Goal: Check status: Check status

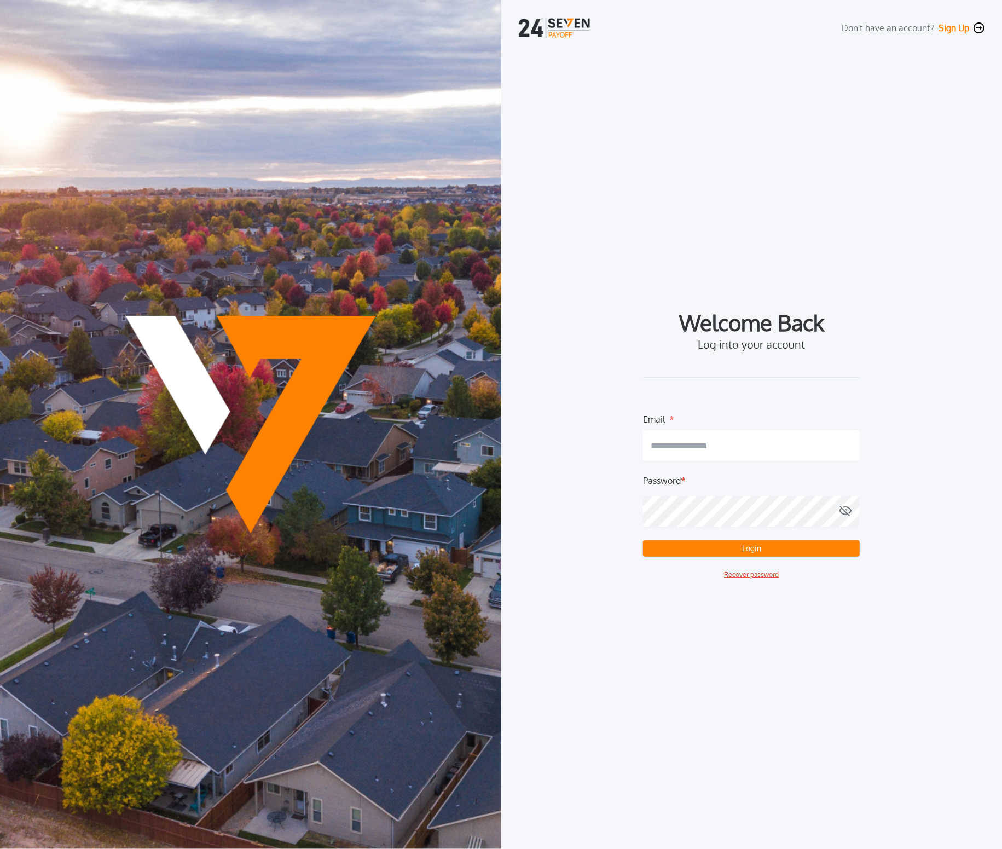
click at [758, 445] on input "email" at bounding box center [751, 445] width 217 height 31
type input "**********"
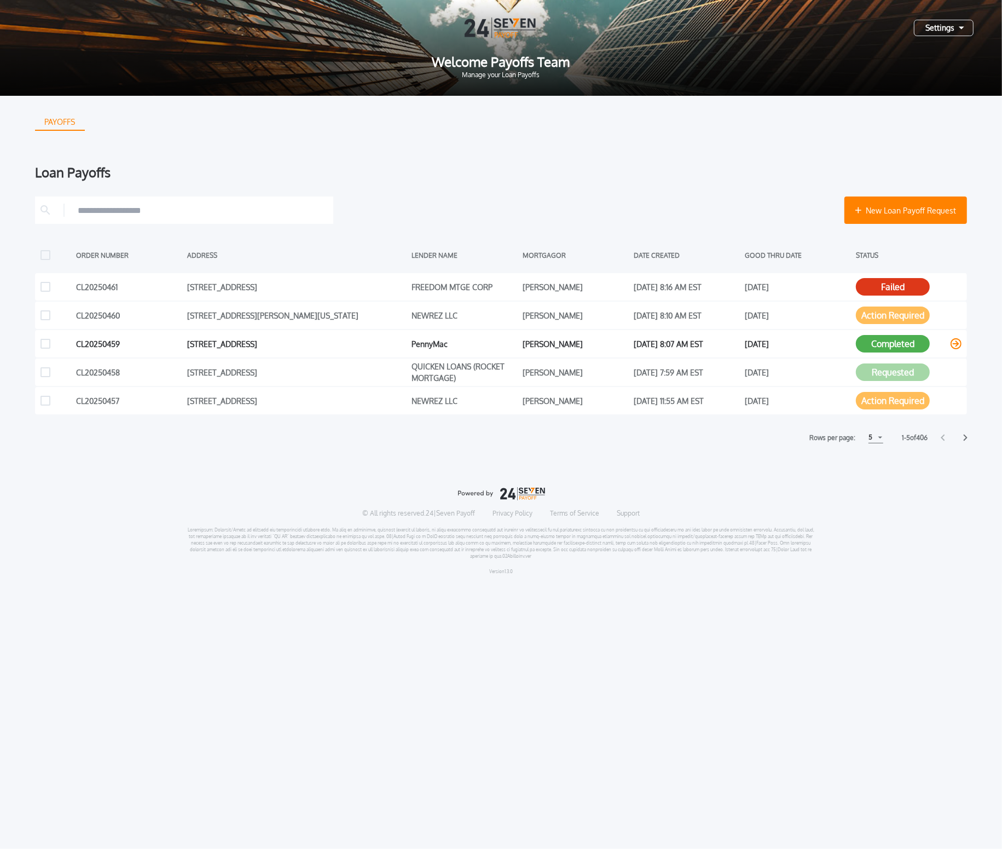
click at [838, 344] on div "[DATE]" at bounding box center [798, 343] width 106 height 16
click at [883, 343] on button "Completed" at bounding box center [893, 344] width 74 height 18
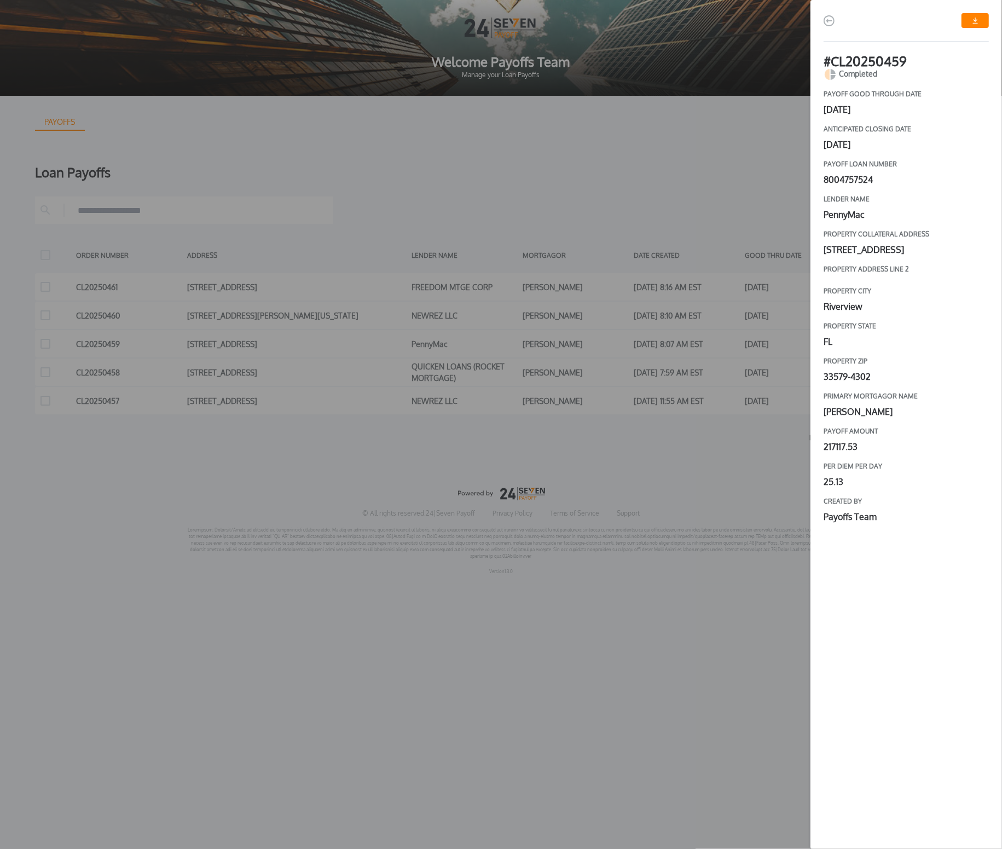
click at [979, 23] on link "button" at bounding box center [974, 20] width 27 height 15
click at [698, 163] on div "# CL20250459 Completed payoff good through date [DATE] Anticipated closing date…" at bounding box center [501, 424] width 1002 height 849
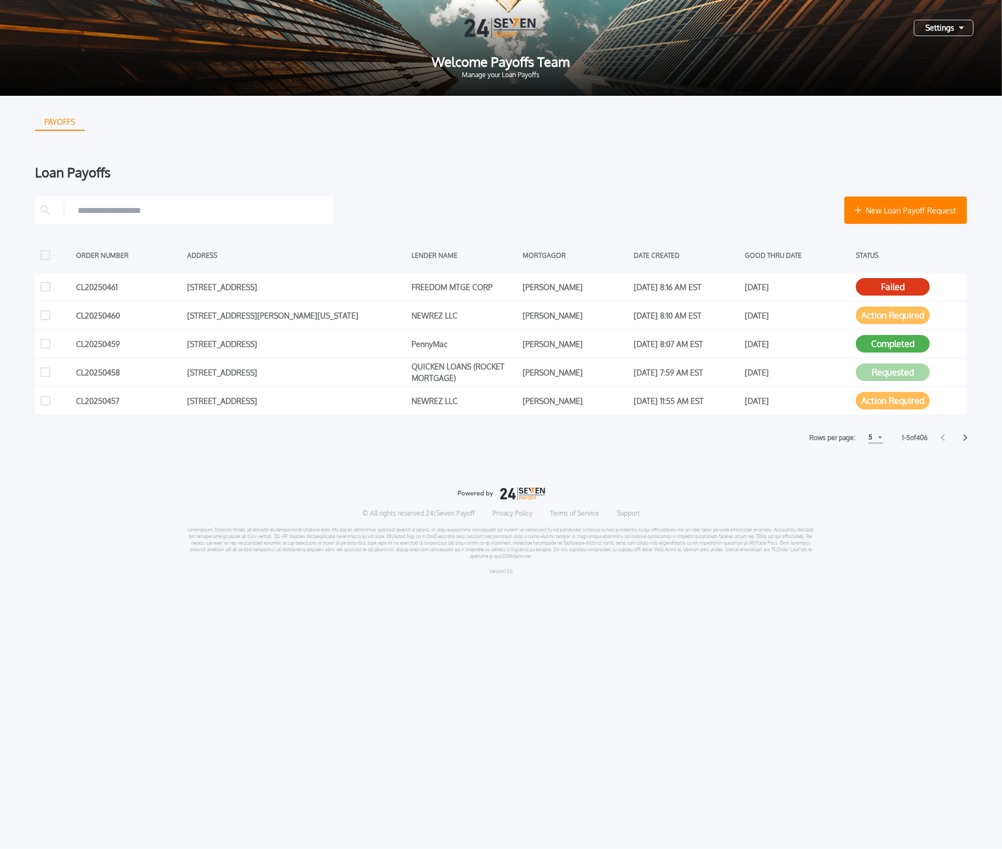
click at [879, 437] on div "5" at bounding box center [875, 437] width 15 height 11
click at [874, 478] on h1 "15" at bounding box center [875, 478] width 10 height 13
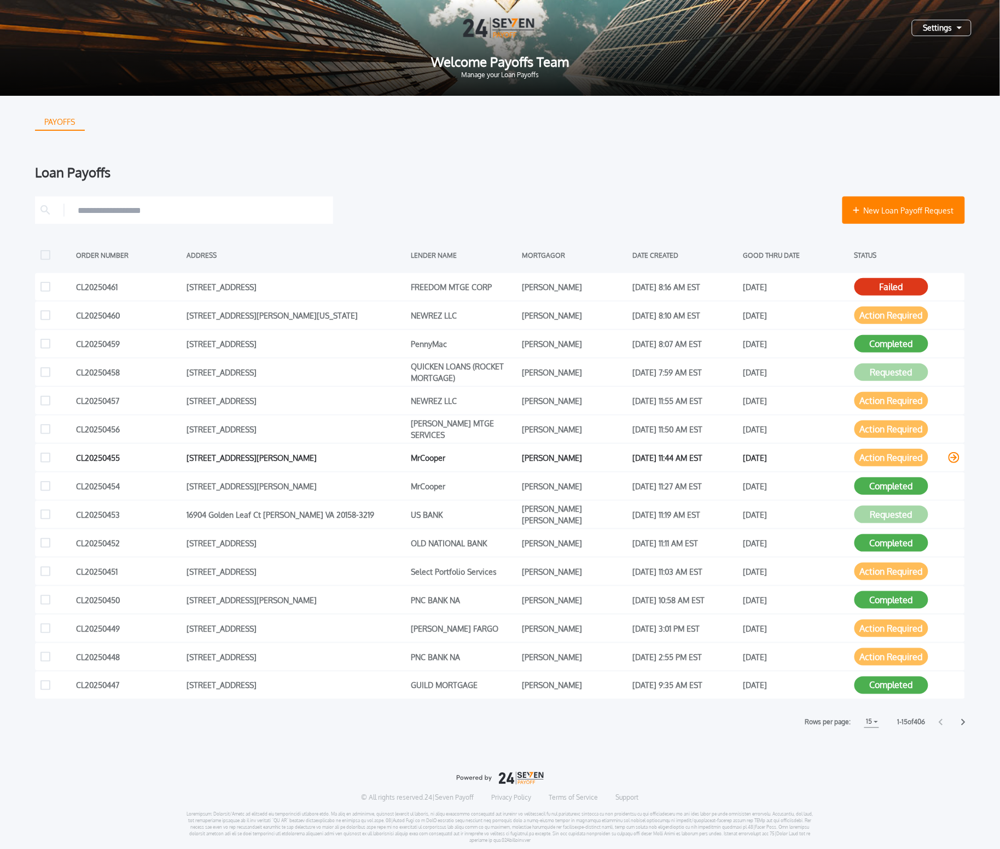
scroll to position [19, 0]
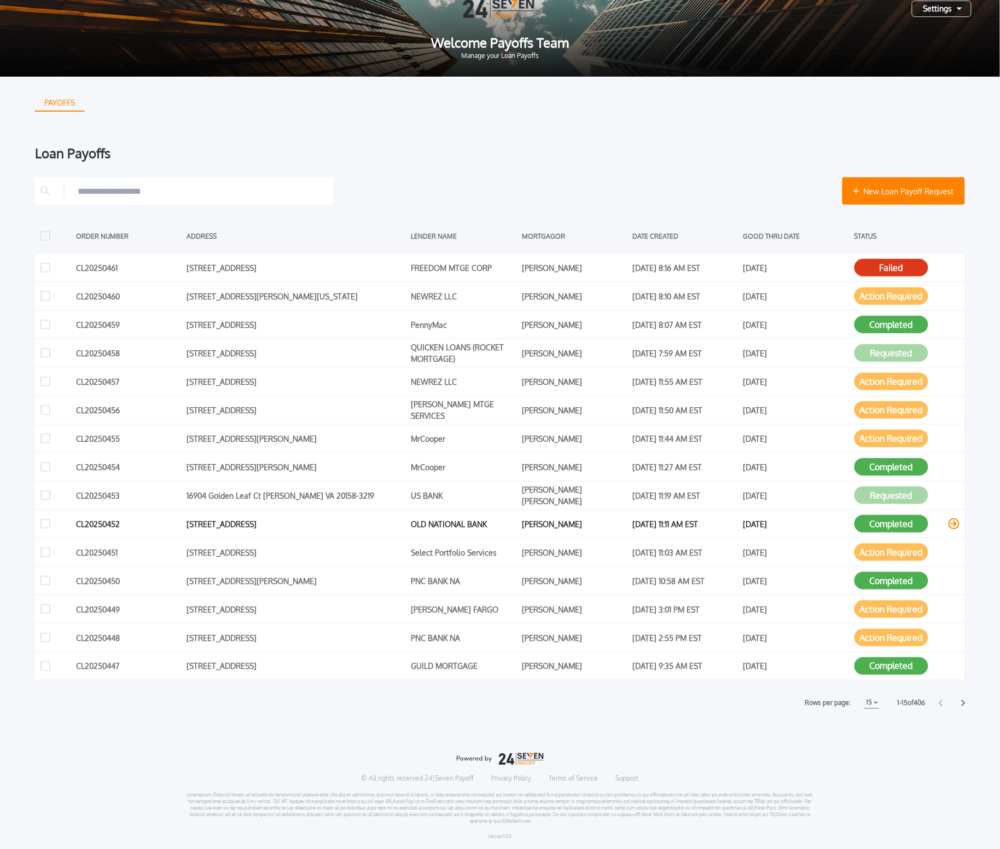
click at [955, 523] on icon at bounding box center [954, 523] width 11 height 11
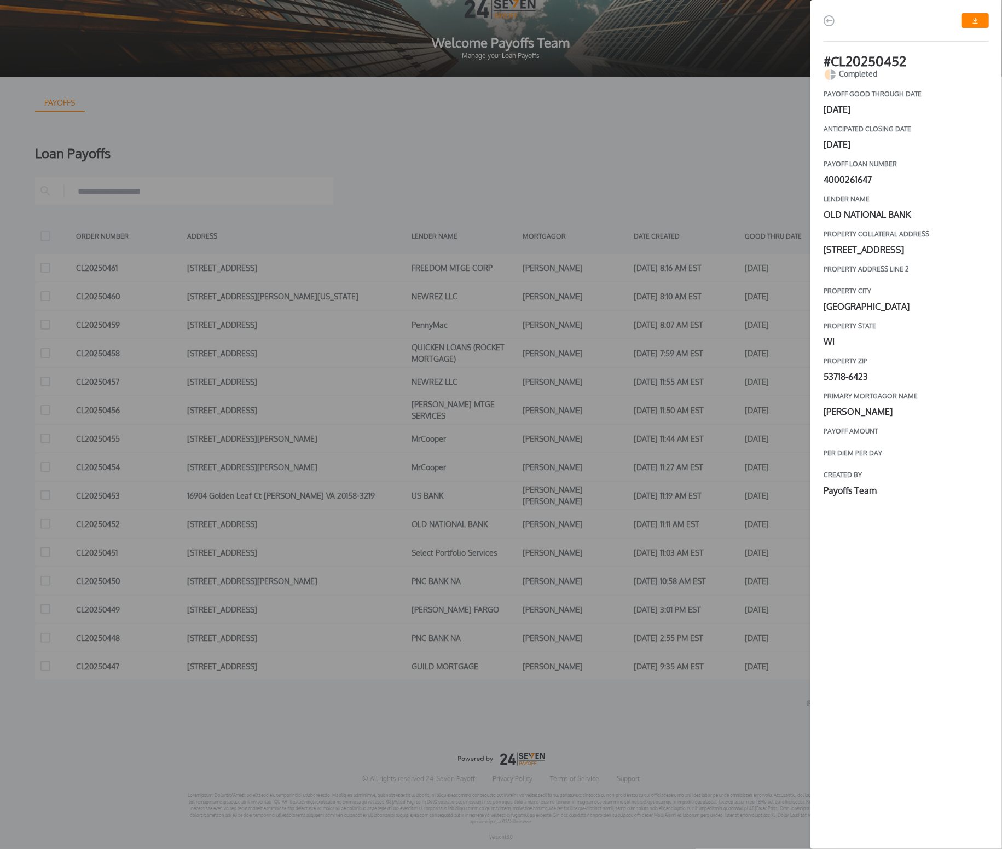
click at [969, 22] on link "button" at bounding box center [974, 20] width 27 height 15
click at [733, 106] on div "# CL20250452 Completed payoff good through date [DATE] Anticipated closing date…" at bounding box center [501, 424] width 1002 height 849
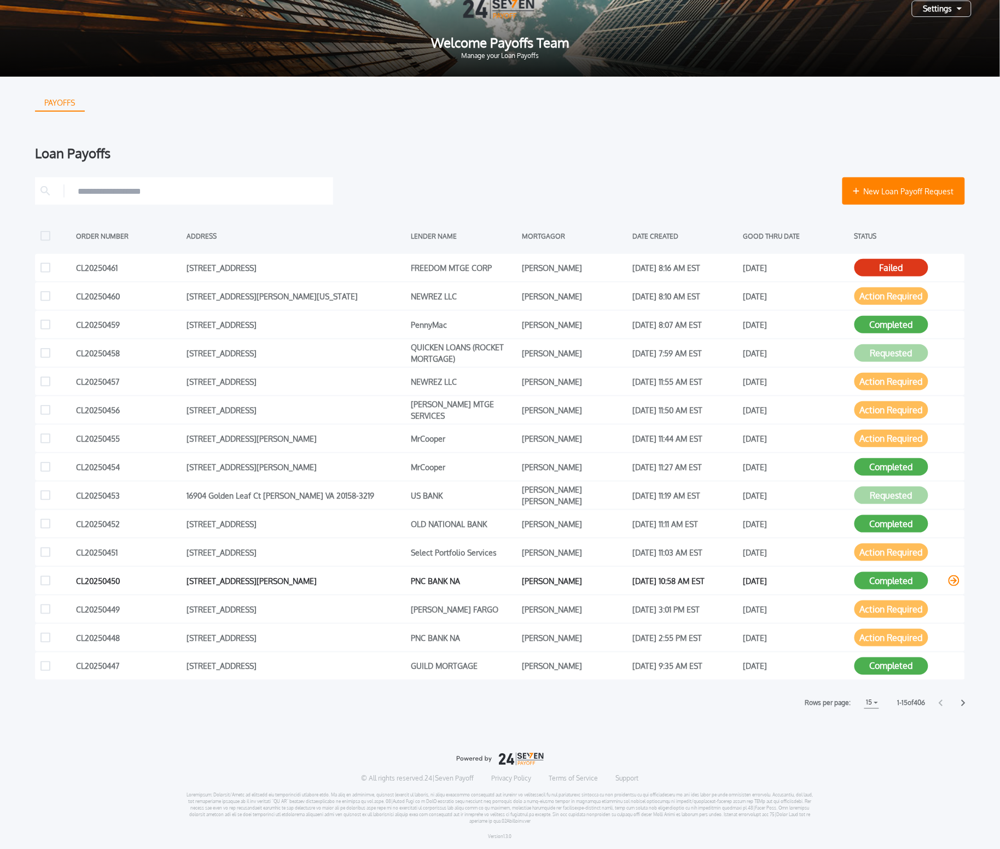
click at [955, 581] on icon at bounding box center [954, 580] width 11 height 11
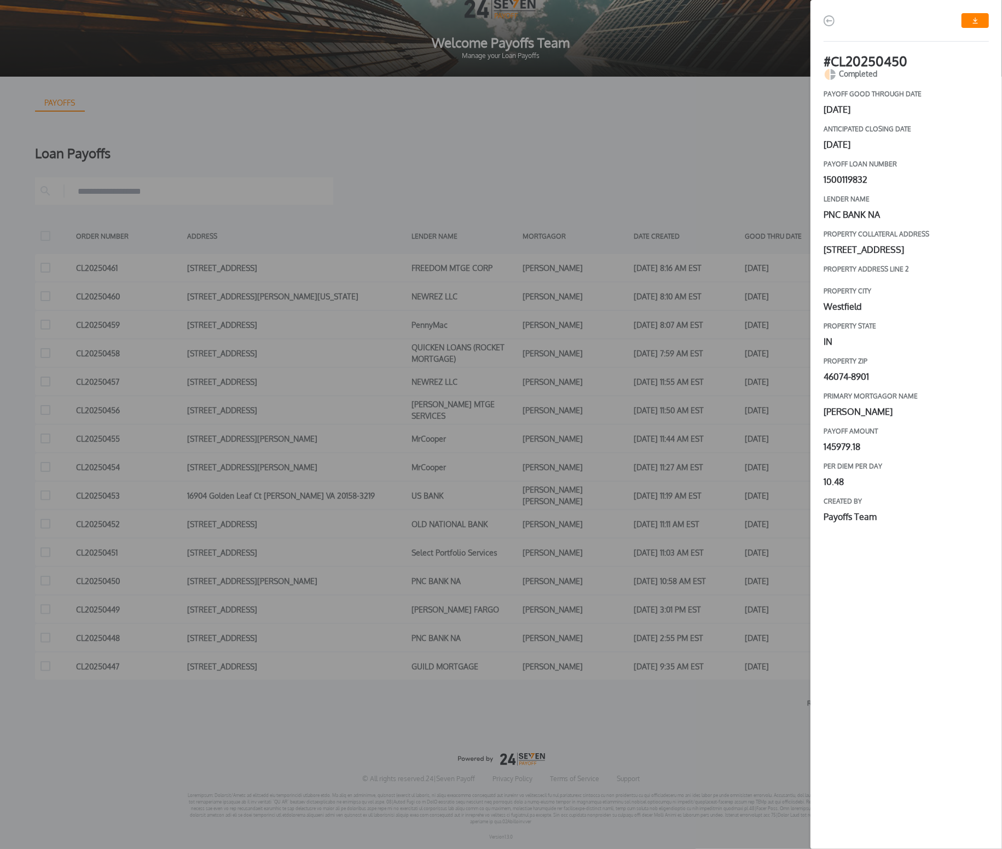
click at [971, 22] on link "button" at bounding box center [974, 20] width 27 height 15
click at [716, 382] on div "# CL20250450 Completed payoff good through date [DATE] Anticipated closing date…" at bounding box center [501, 424] width 1002 height 849
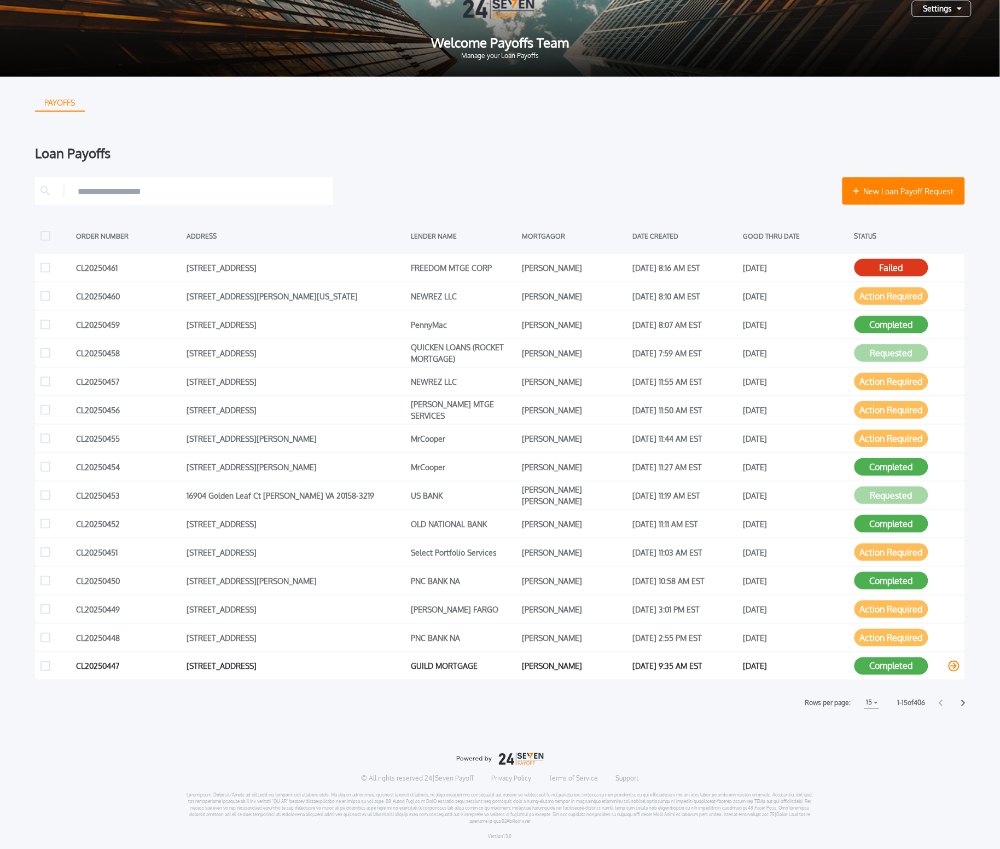
drag, startPoint x: 659, startPoint y: 668, endPoint x: 710, endPoint y: 670, distance: 51.0
click at [659, 668] on div "[DATE] 9:35 AM EST" at bounding box center [686, 666] width 106 height 16
click at [875, 667] on button "Completed" at bounding box center [892, 666] width 74 height 18
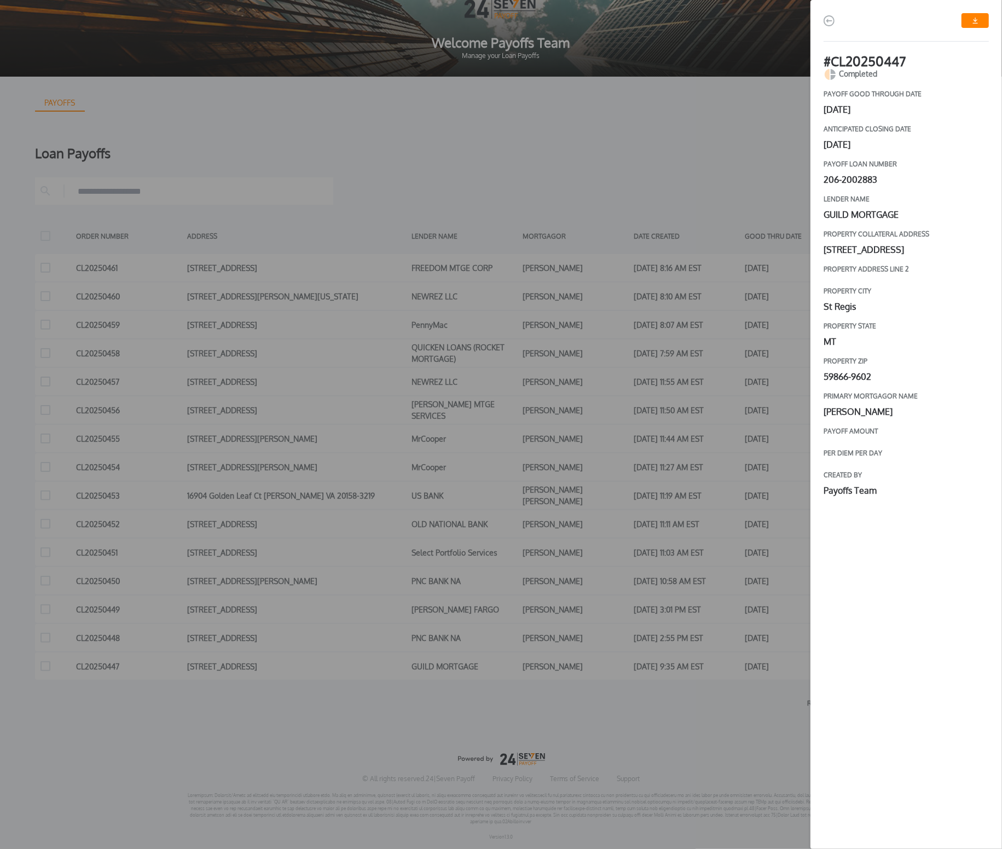
click at [966, 23] on link "button" at bounding box center [974, 20] width 27 height 15
click at [565, 136] on div "# CL20250447 Completed payoff good through date [DATE] Anticipated closing date…" at bounding box center [501, 424] width 1002 height 849
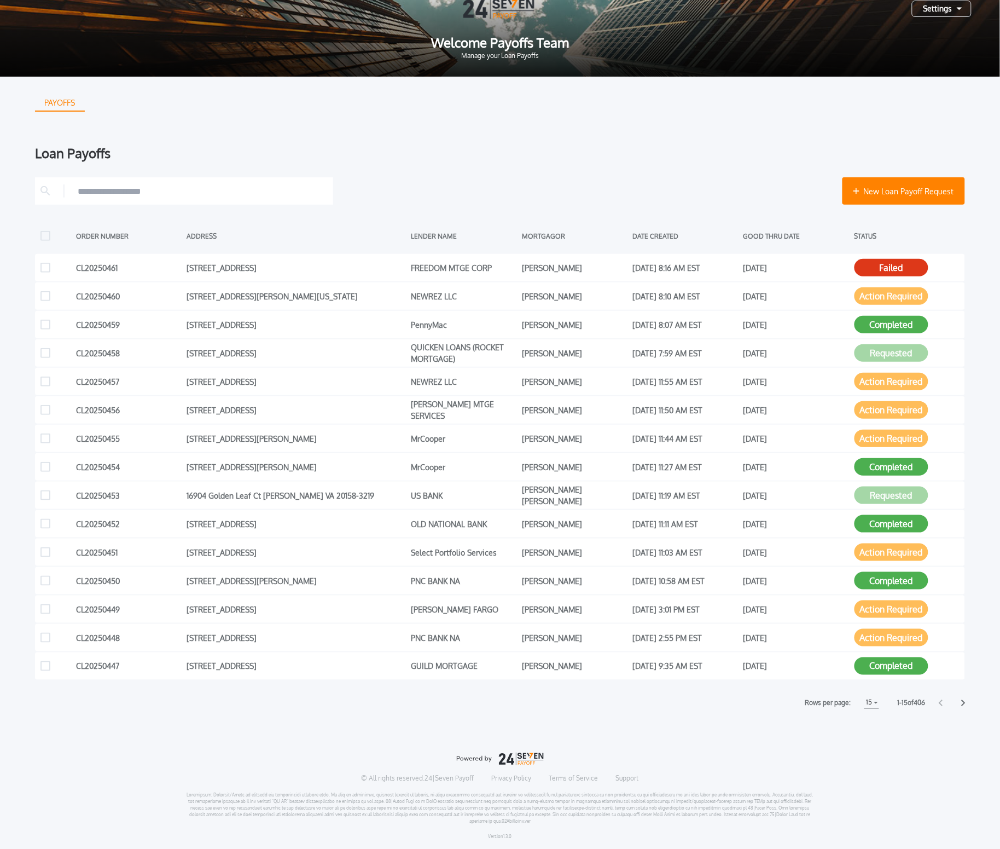
click at [718, 711] on div "PAYOFFS Loan Payoffs New Loan Payoff Request ORDER NUMBER ADDRESS LENDER NAME M…" at bounding box center [500, 463] width 1000 height 772
click at [959, 701] on div at bounding box center [952, 702] width 26 height 7
click at [964, 701] on icon at bounding box center [964, 703] width 4 height 7
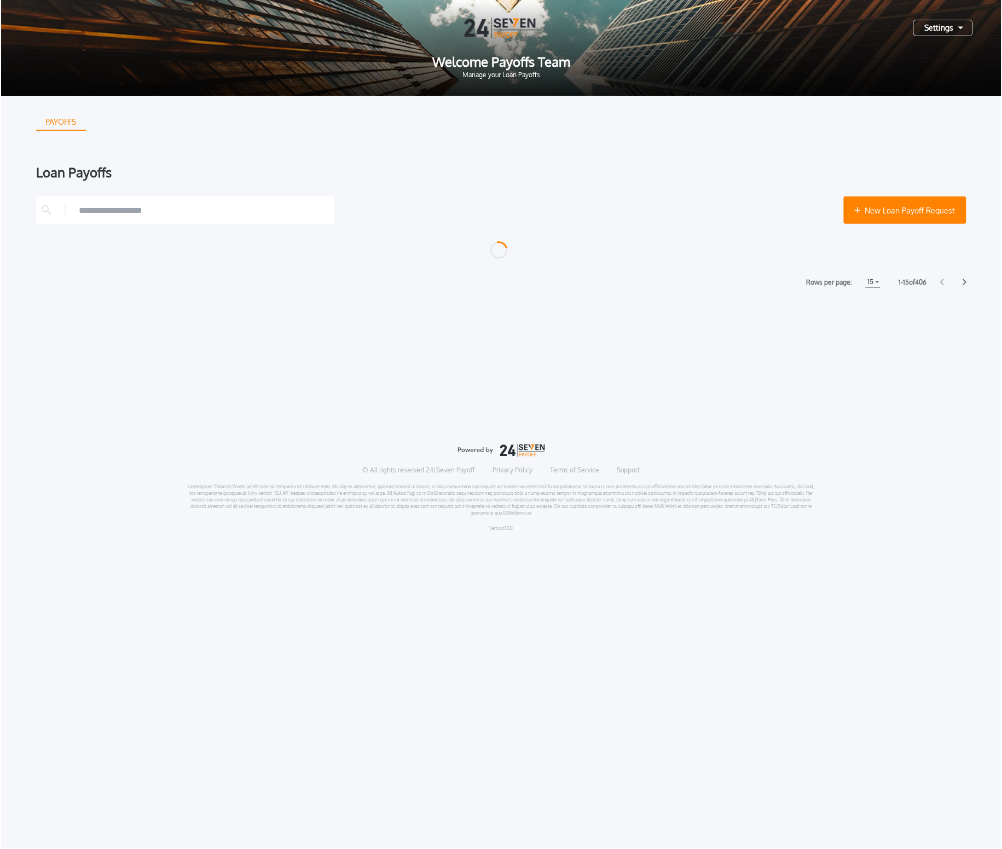
scroll to position [0, 0]
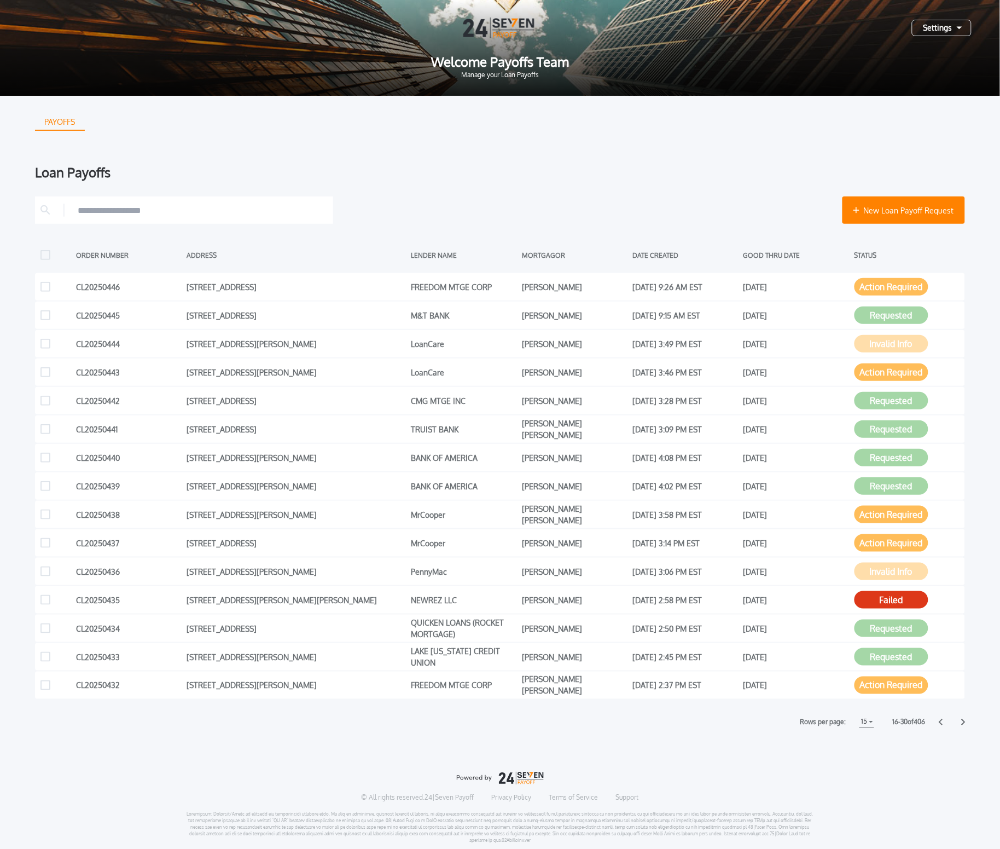
click at [964, 721] on icon at bounding box center [963, 721] width 4 height 7
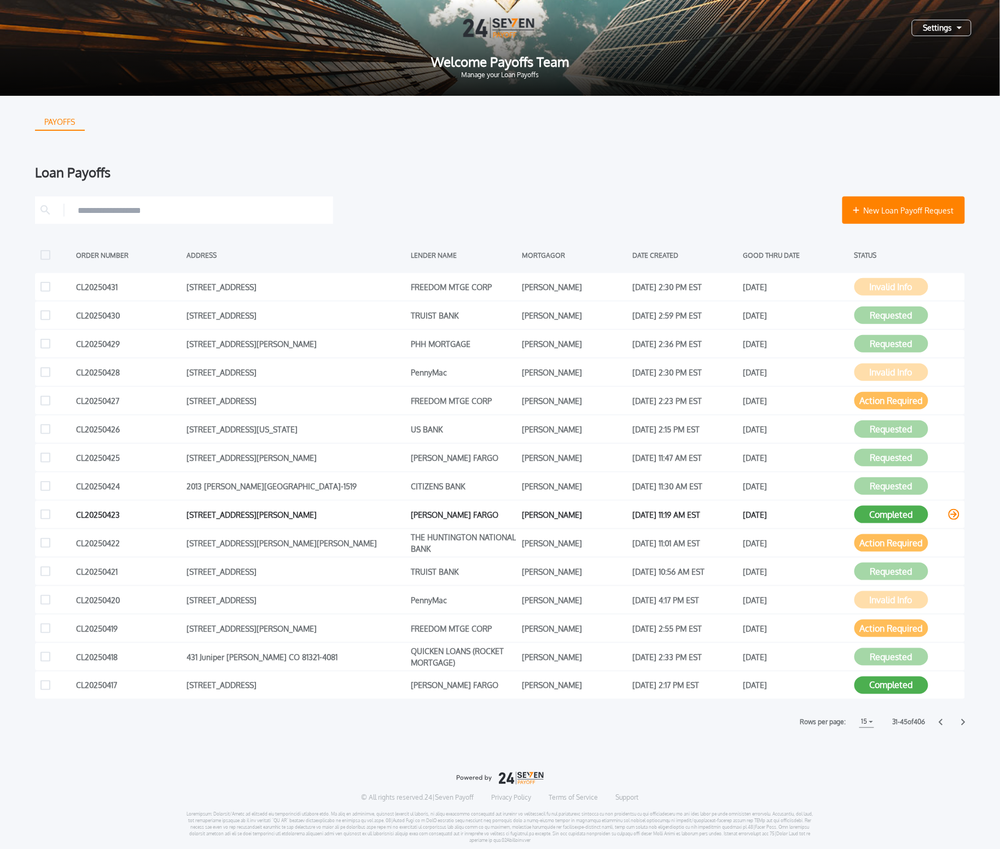
click at [888, 516] on button "Completed" at bounding box center [892, 515] width 74 height 18
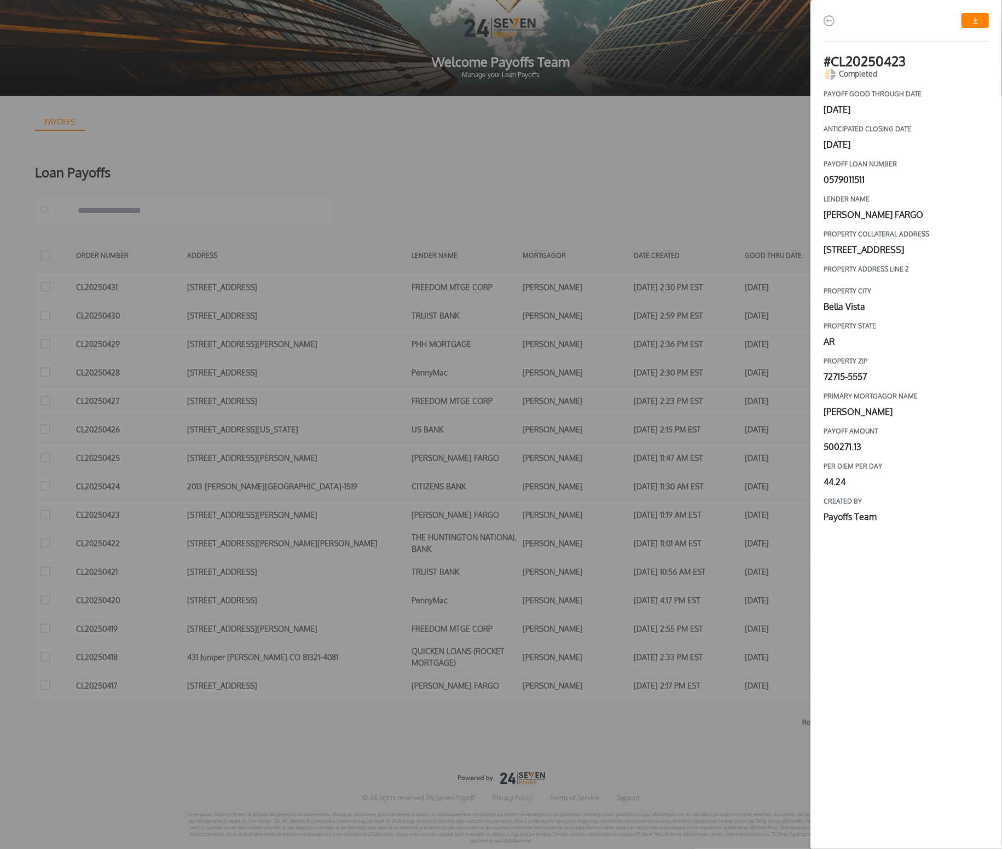
click at [971, 24] on link "button" at bounding box center [974, 20] width 27 height 15
click at [659, 140] on div "# CL20250423 Completed payoff good through date [DATE] Anticipated closing date…" at bounding box center [501, 424] width 1002 height 849
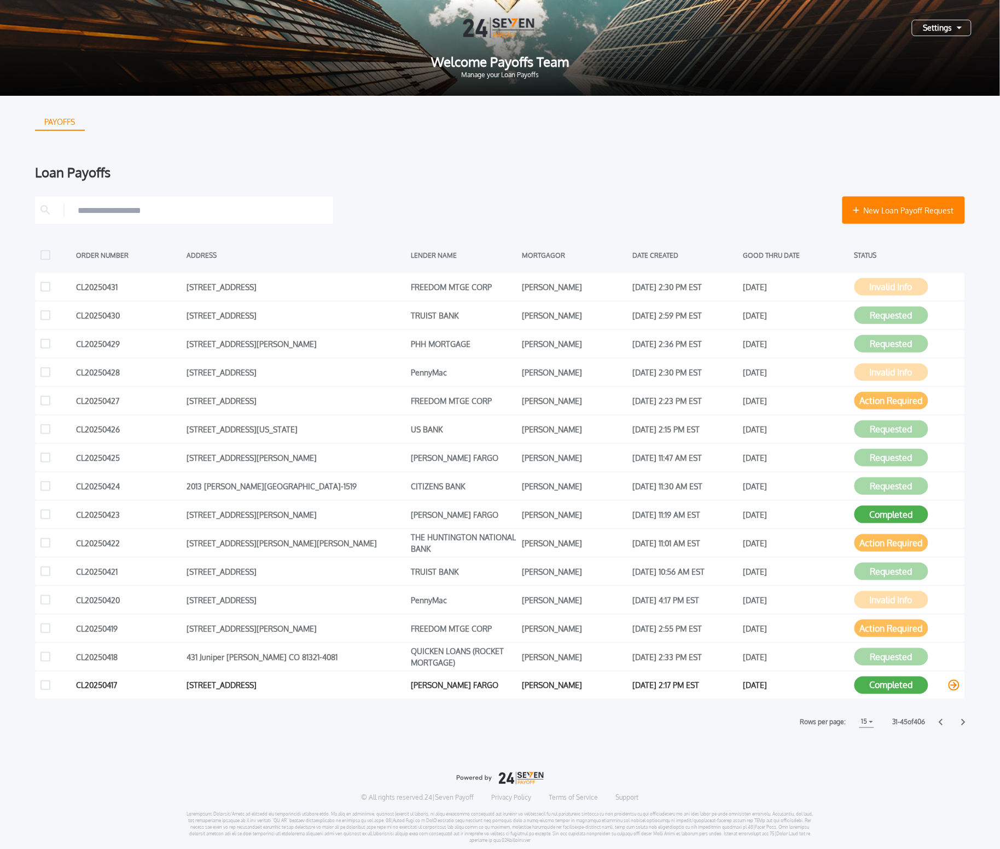
click at [875, 685] on button "Completed" at bounding box center [892, 685] width 74 height 18
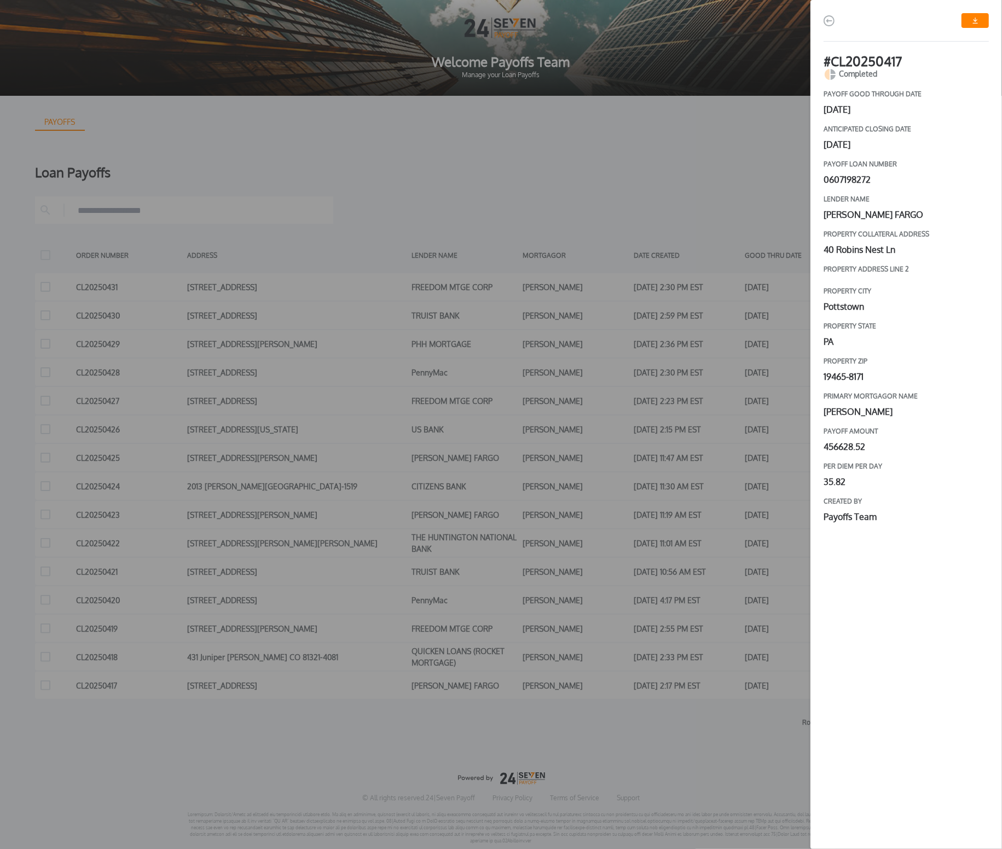
click at [978, 22] on link "button" at bounding box center [974, 20] width 27 height 15
